Goal: Task Accomplishment & Management: Manage account settings

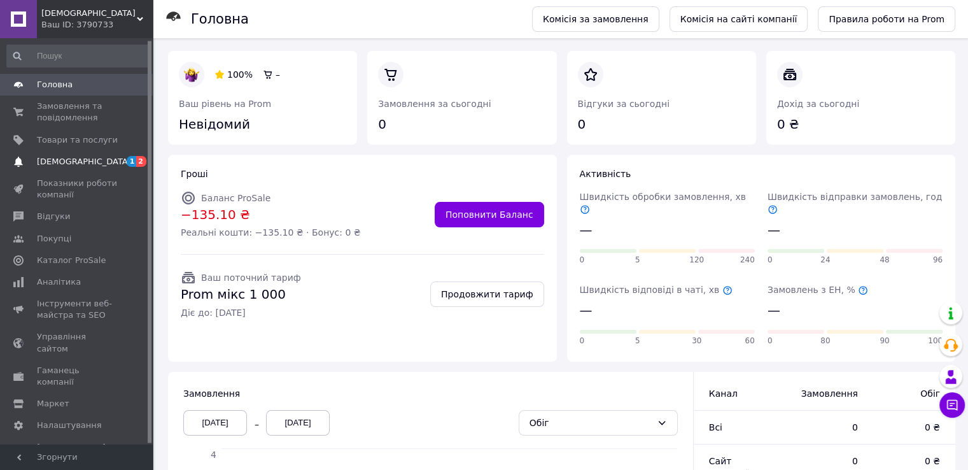
scroll to position [2, 0]
click at [57, 159] on span "[DEMOGRAPHIC_DATA]" at bounding box center [84, 159] width 94 height 11
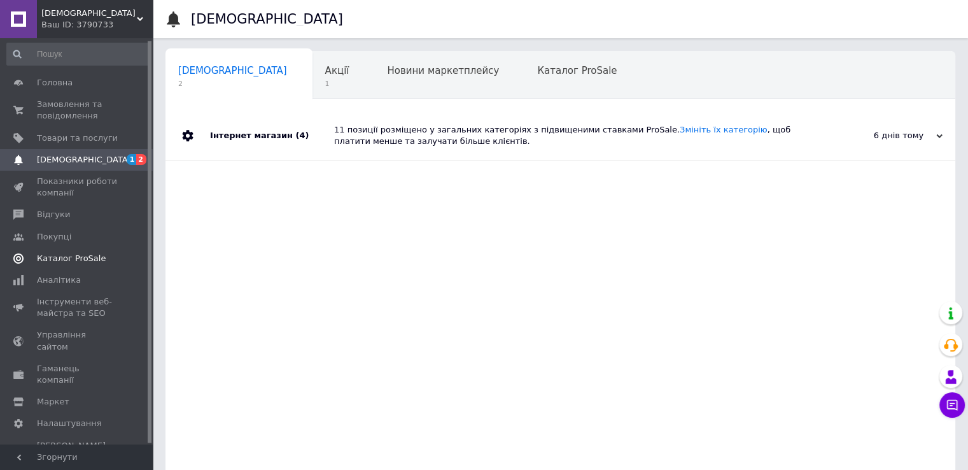
click at [52, 256] on span "Каталог ProSale" at bounding box center [71, 258] width 69 height 11
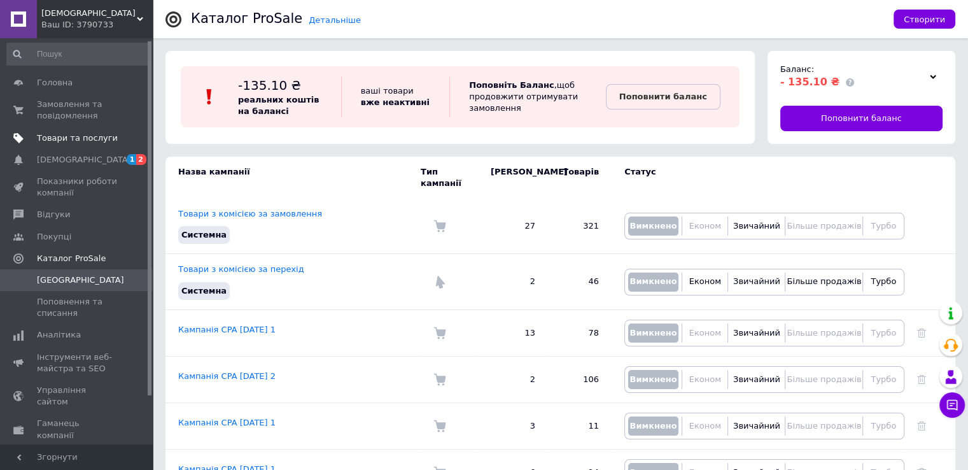
click at [51, 141] on span "Товари та послуги" at bounding box center [77, 137] width 81 height 11
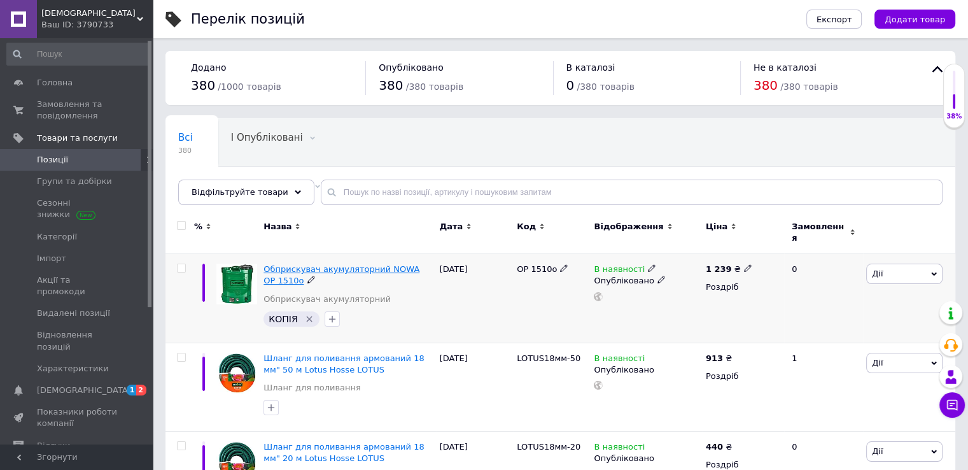
click at [355, 264] on span "Обприскувач акумуляторний NOWA OP 1510o" at bounding box center [341, 274] width 156 height 21
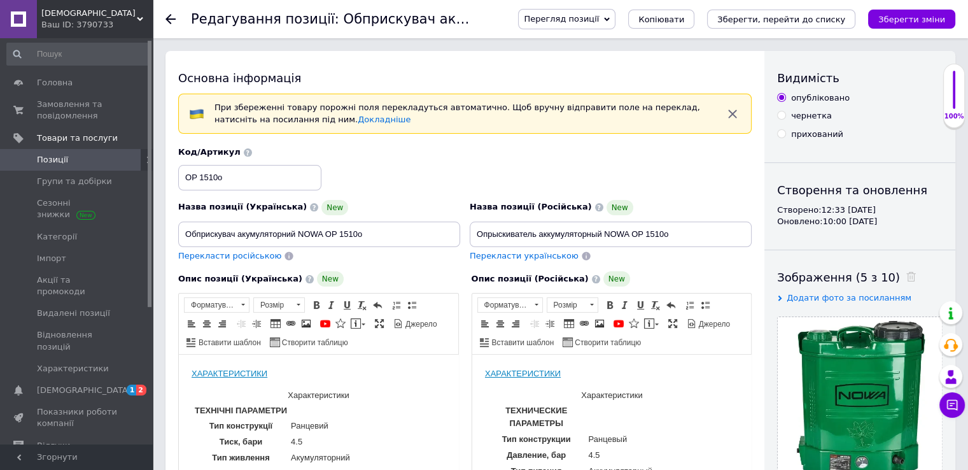
click at [610, 17] on icon at bounding box center [607, 20] width 6 height 6
click at [604, 64] on li "Зберегти та переглянути на маркетплейсі" at bounding box center [618, 61] width 199 height 18
click at [168, 18] on use at bounding box center [170, 19] width 10 height 10
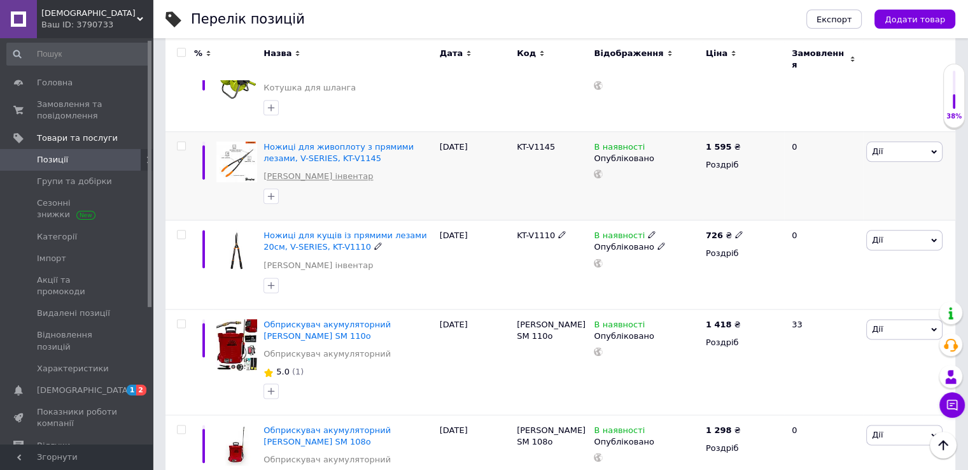
scroll to position [1600, 0]
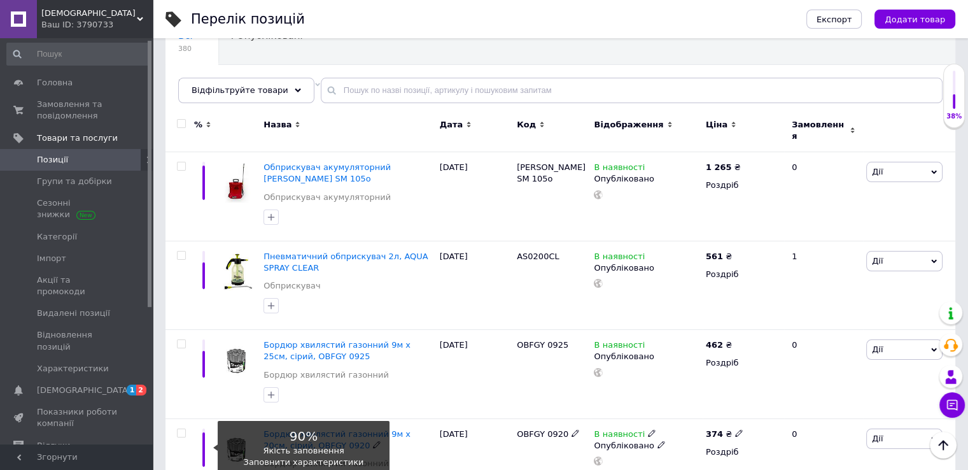
scroll to position [127, 0]
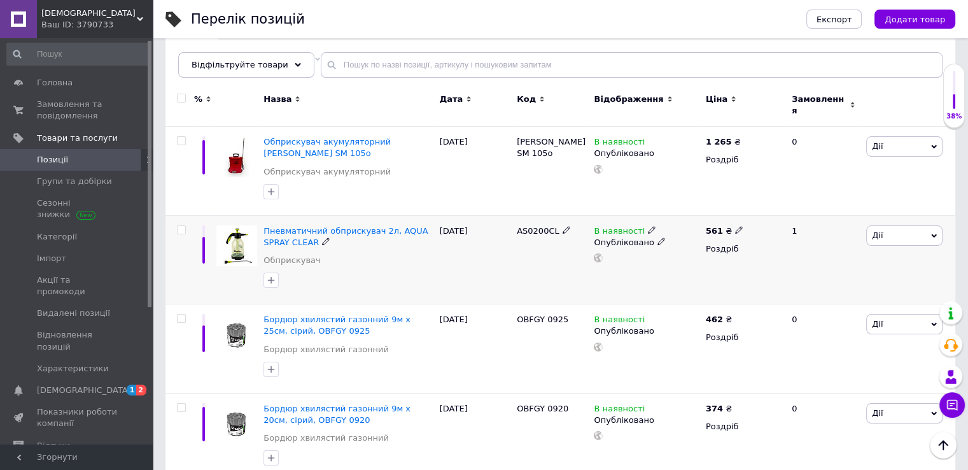
click at [934, 233] on icon at bounding box center [934, 236] width 6 height 6
click at [648, 227] on use at bounding box center [651, 230] width 7 height 7
click at [678, 232] on li "Немає в наявності" at bounding box center [721, 241] width 121 height 18
click at [843, 245] on div "1" at bounding box center [823, 259] width 79 height 89
click at [934, 323] on icon at bounding box center [934, 325] width 6 height 4
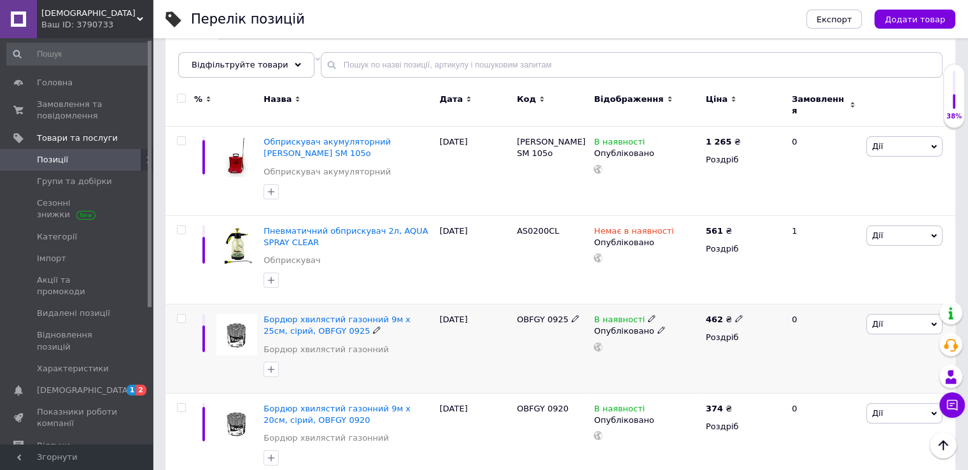
click at [850, 304] on div "0" at bounding box center [823, 348] width 79 height 89
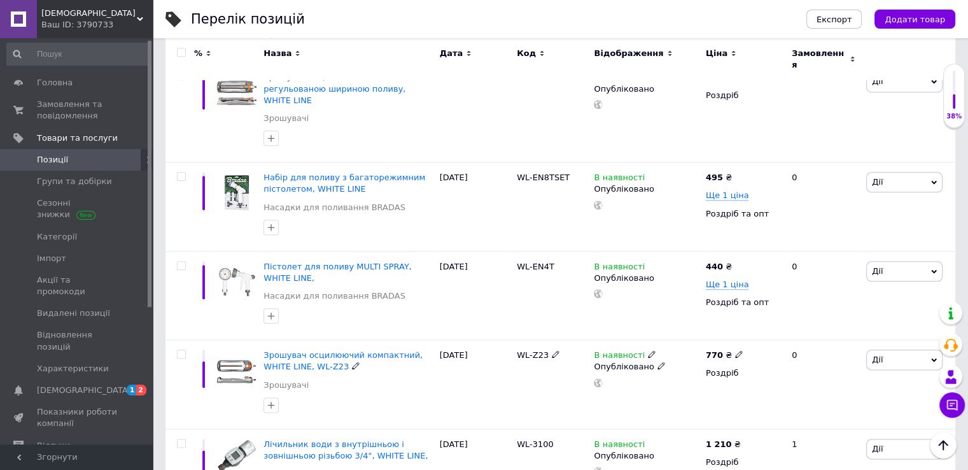
scroll to position [1568, 0]
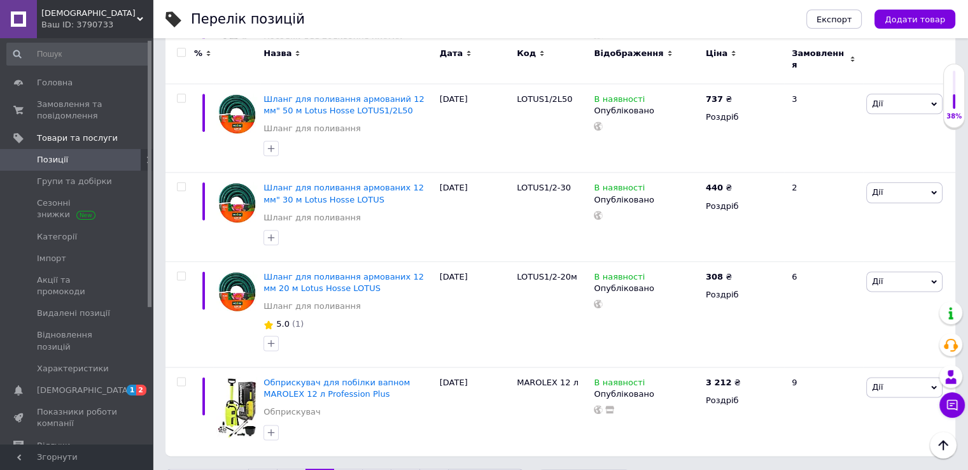
scroll to position [1550, 0]
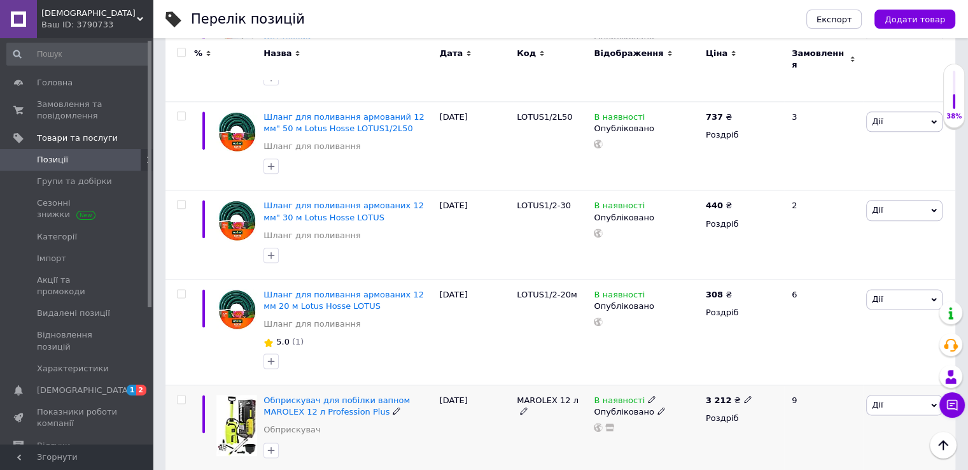
click at [744, 395] on icon at bounding box center [748, 399] width 8 height 8
type input "3"
type input "2898"
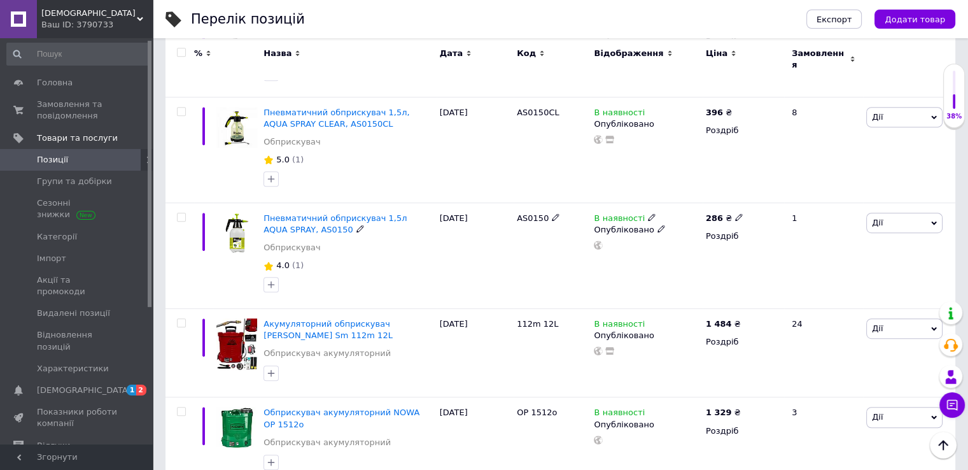
scroll to position [680, 0]
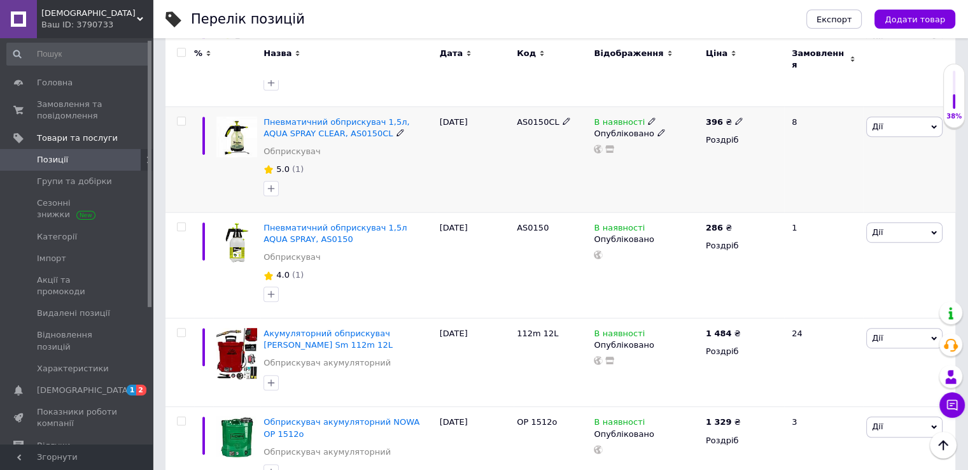
click at [735, 117] on use at bounding box center [738, 120] width 7 height 7
type input "3"
type input "340"
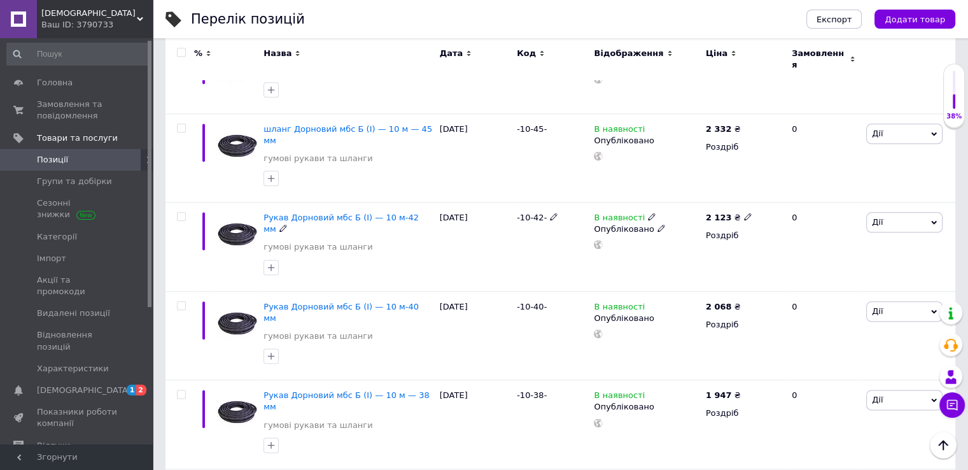
scroll to position [1520, 0]
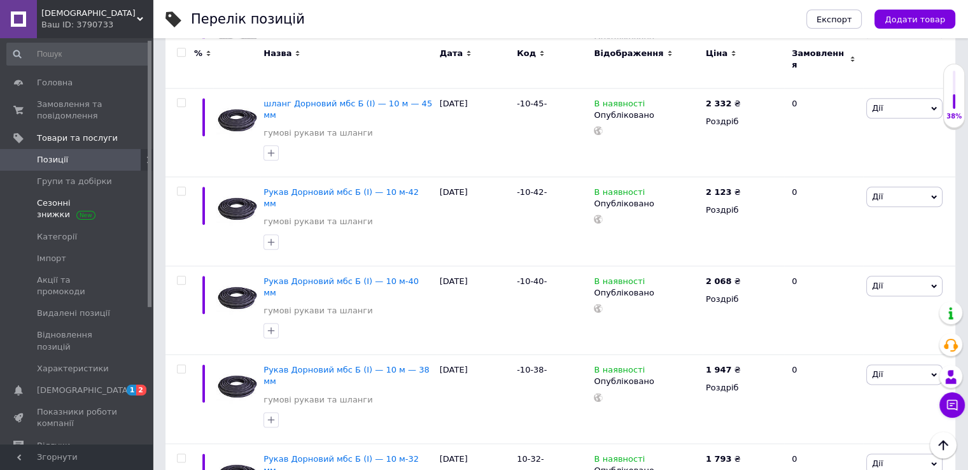
click at [53, 205] on span "Сезонні знижки" at bounding box center [77, 208] width 81 height 23
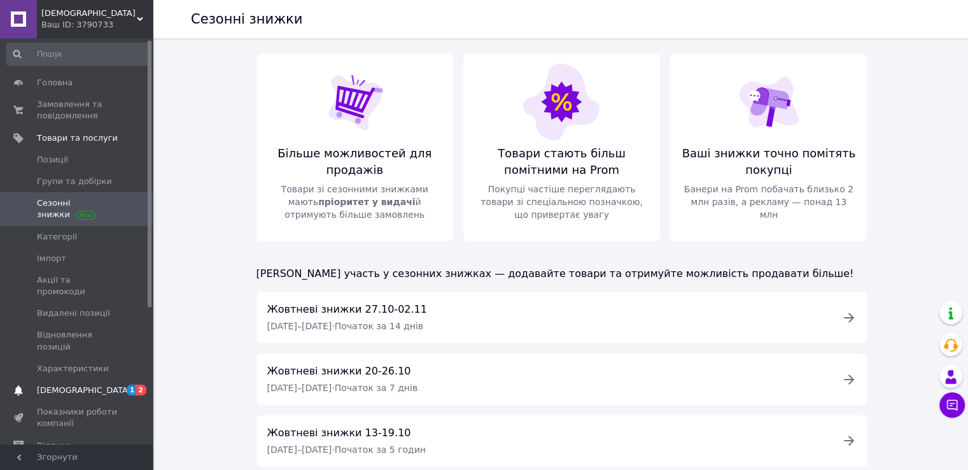
click at [56, 384] on span "[DEMOGRAPHIC_DATA]" at bounding box center [84, 389] width 94 height 11
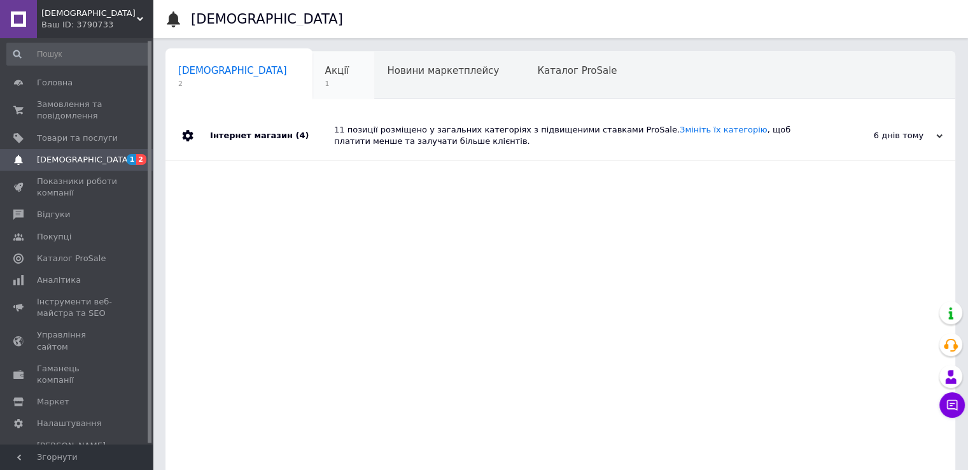
click at [325, 75] on span "Акції" at bounding box center [337, 70] width 24 height 11
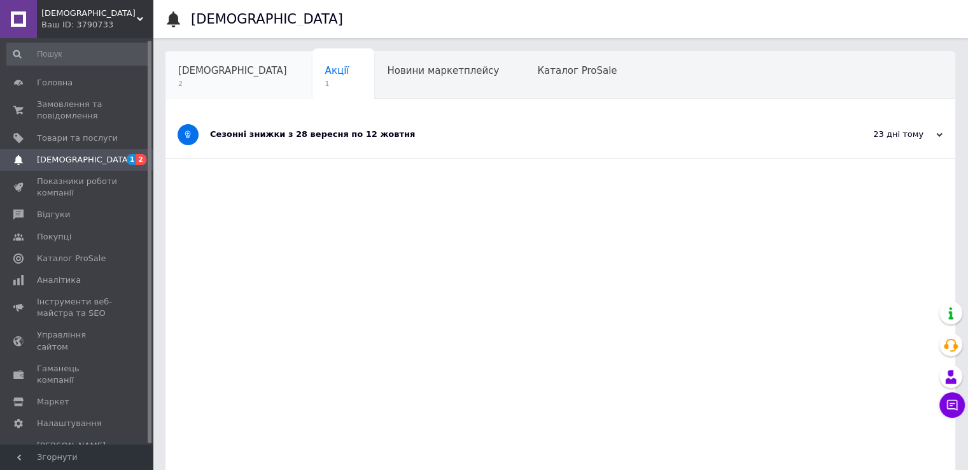
click at [207, 71] on span "[DEMOGRAPHIC_DATA]" at bounding box center [232, 70] width 109 height 11
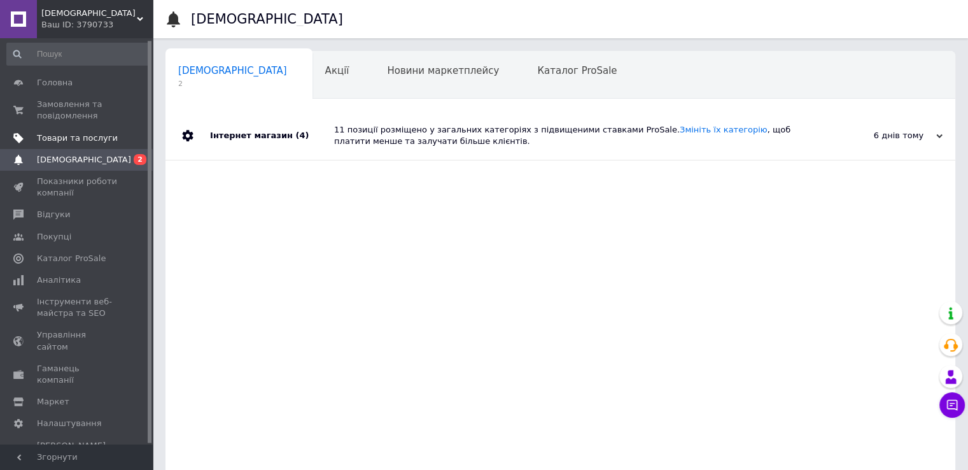
click at [61, 135] on span "Товари та послуги" at bounding box center [77, 137] width 81 height 11
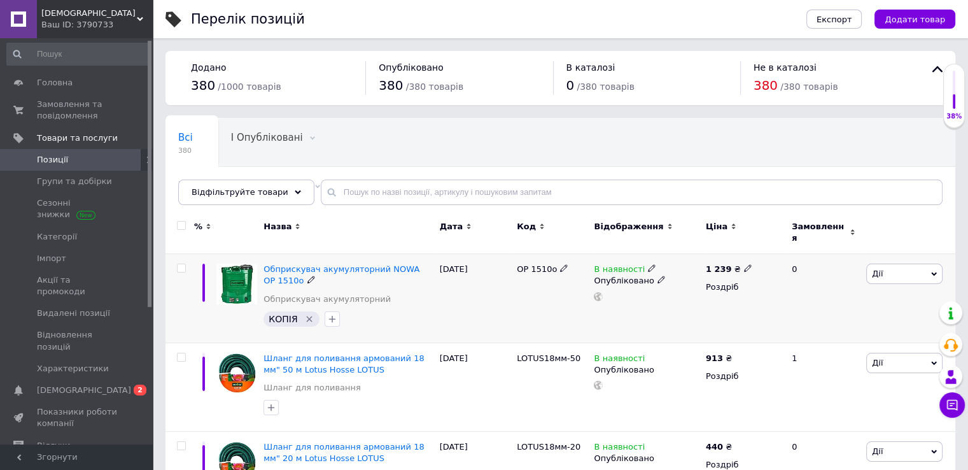
drag, startPoint x: 426, startPoint y: 265, endPoint x: 499, endPoint y: 264, distance: 72.5
click at [499, 264] on div "Обприскувач акумуляторний NOWA OP 1510o Обприскувач акумуляторний КОПІЯ   [DATE…" at bounding box center [560, 298] width 790 height 89
click at [499, 136] on div "Всі 380 І Опубліковані 0 Видалити Редагувати Із заниженою ціною, Оп... 380 Вида…" at bounding box center [374, 166] width 419 height 97
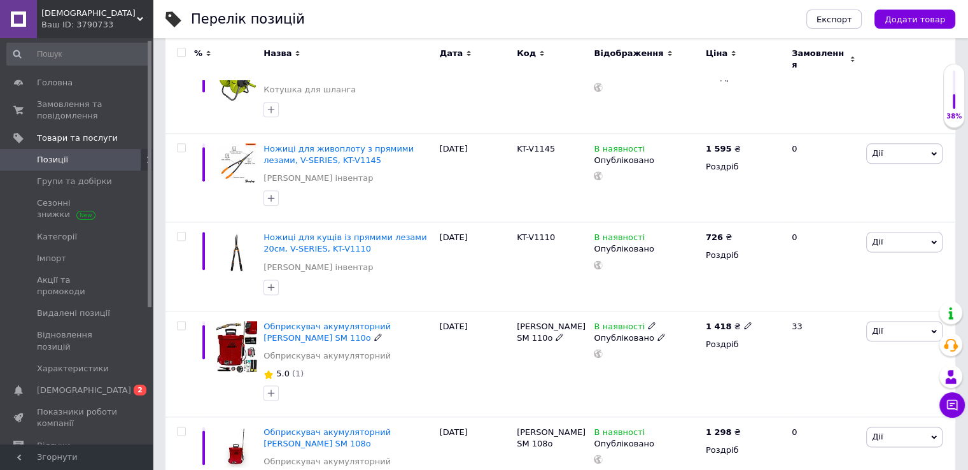
scroll to position [1600, 0]
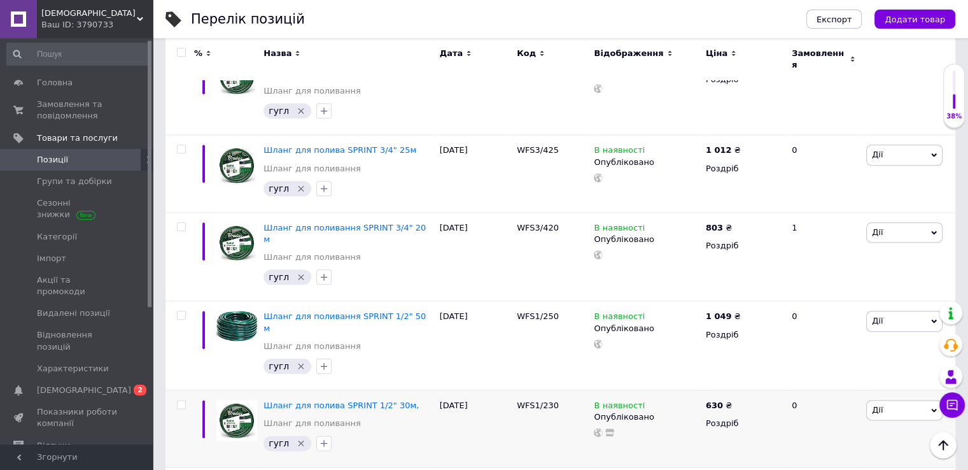
scroll to position [1441, 0]
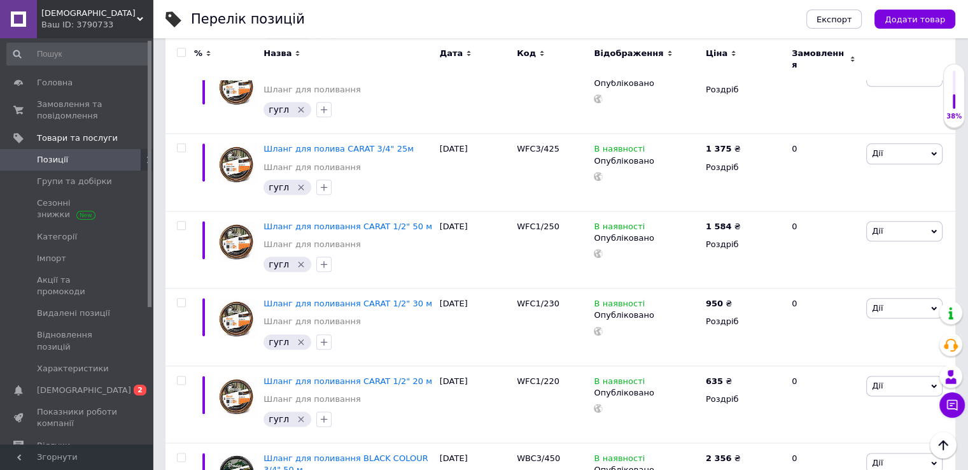
scroll to position [1394, 0]
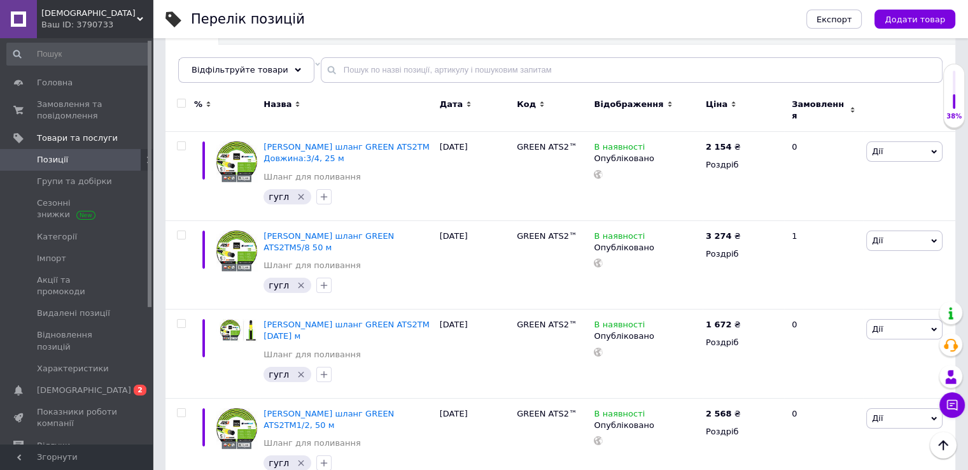
scroll to position [122, 0]
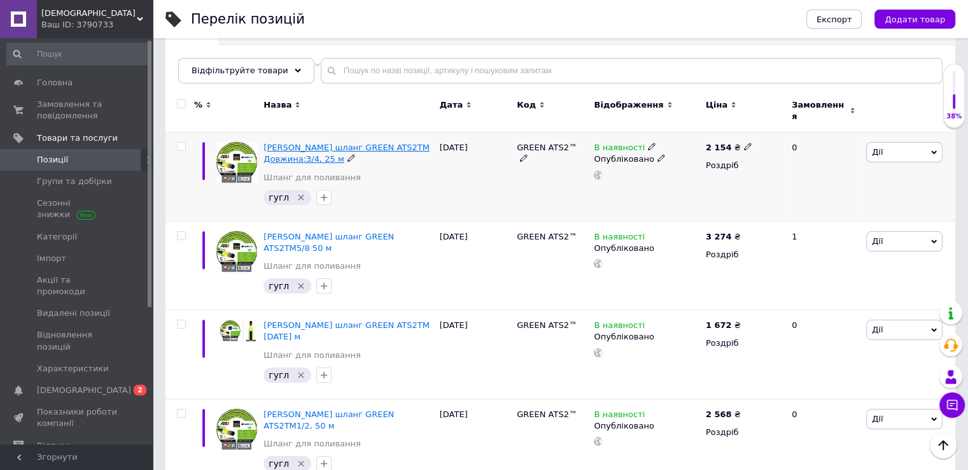
click at [277, 143] on span "[PERSON_NAME] шланг GREEN ATS2TM Довжина:3/4, 25 м" at bounding box center [346, 153] width 166 height 21
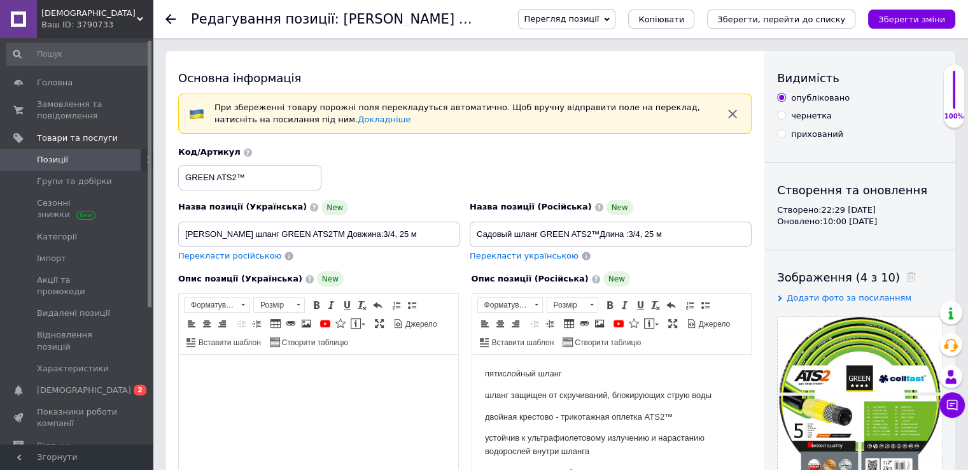
click at [615, 15] on span "Перегляд позиції" at bounding box center [566, 19] width 97 height 20
click at [651, 57] on li "Зберегти та переглянути на маркетплейсі" at bounding box center [618, 61] width 199 height 18
